Goal: Navigation & Orientation: Find specific page/section

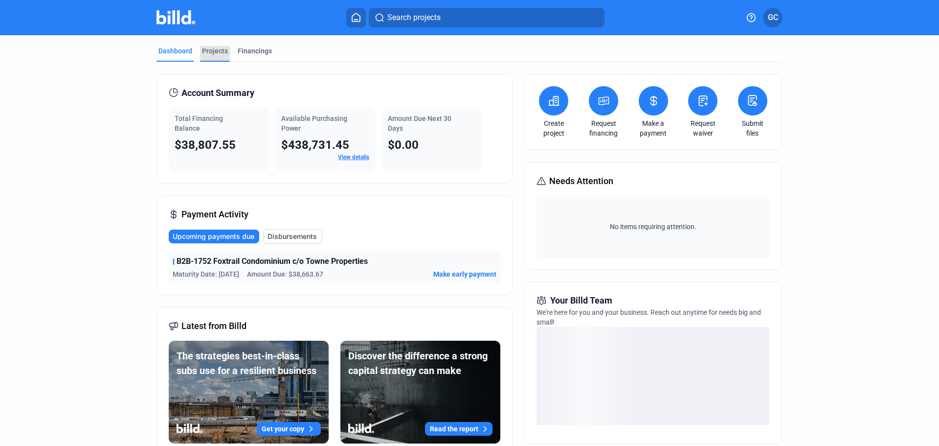
click at [214, 50] on div "Projects" at bounding box center [215, 51] width 26 height 10
